Goal: Navigation & Orientation: Find specific page/section

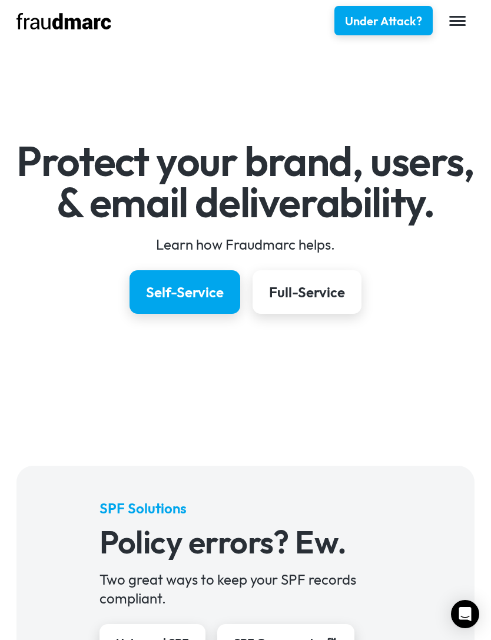
click at [464, 21] on img "menu" at bounding box center [457, 21] width 17 height 10
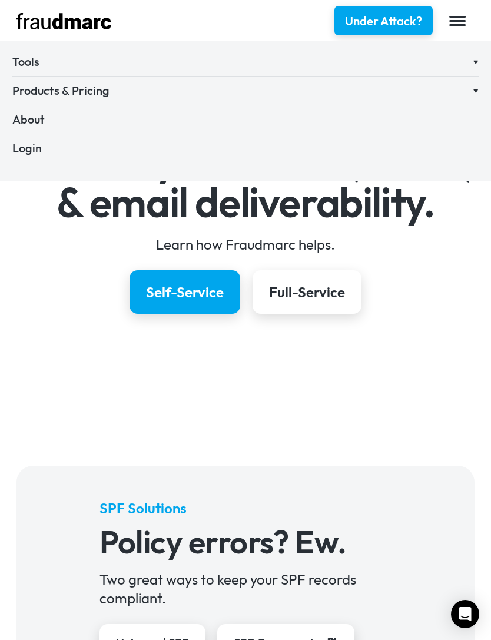
click at [68, 119] on link "About" at bounding box center [245, 122] width 466 height 23
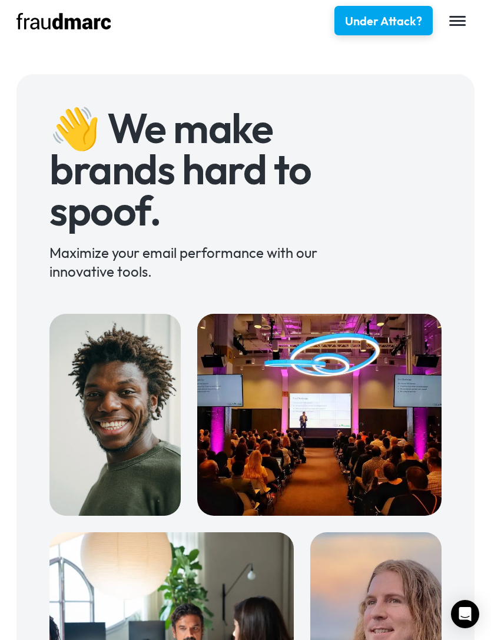
click at [464, 21] on img "menu" at bounding box center [457, 21] width 17 height 10
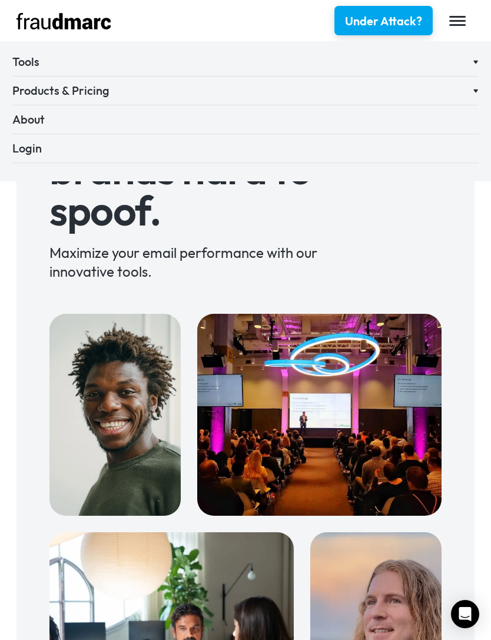
click at [65, 62] on div "Tools" at bounding box center [240, 62] width 457 height 16
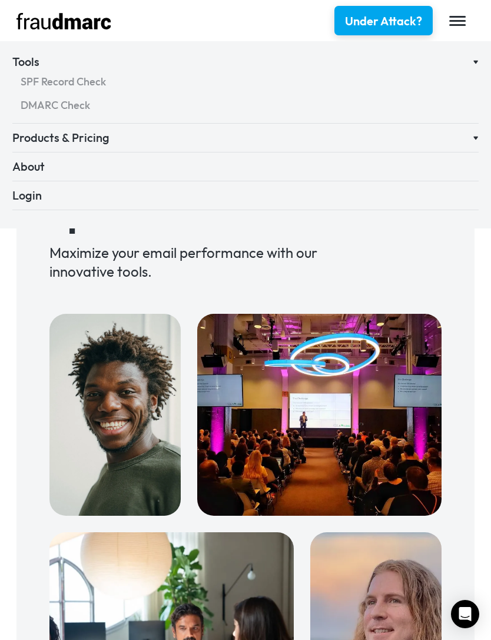
click at [100, 141] on div "Products & Pricing" at bounding box center [240, 137] width 457 height 16
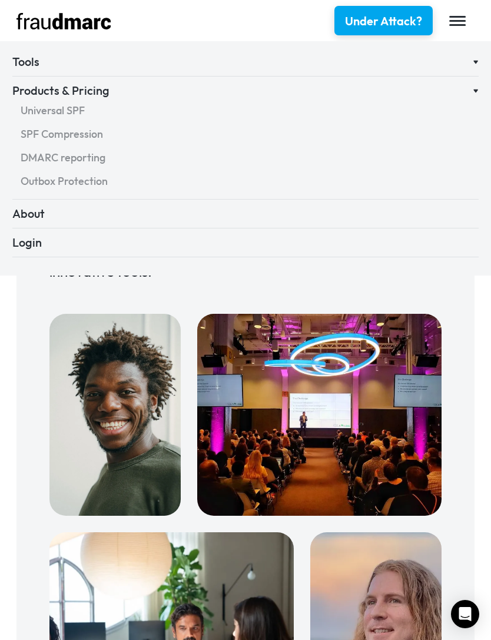
click at [96, 156] on div "DMARC reporting" at bounding box center [245, 157] width 449 height 15
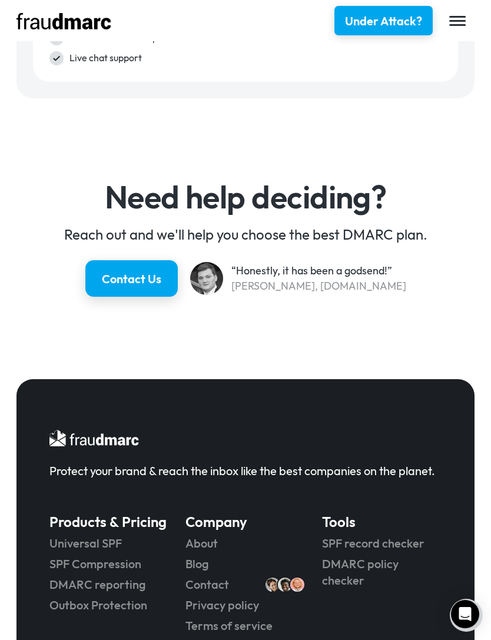
scroll to position [3293, 0]
